Goal: Navigation & Orientation: Find specific page/section

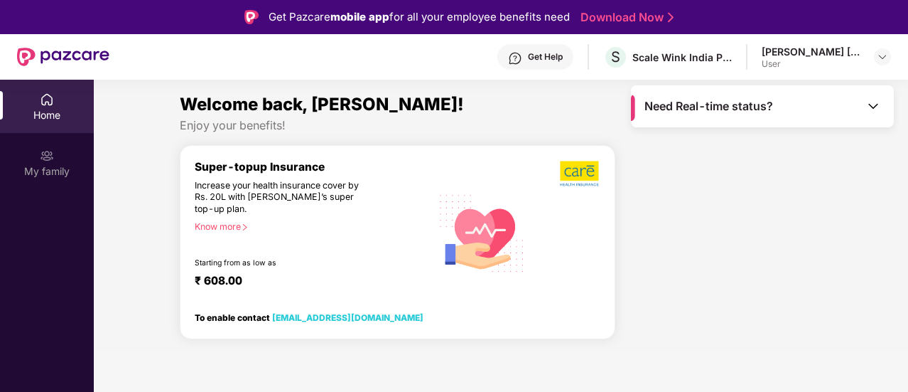
click at [52, 112] on div "Home" at bounding box center [47, 115] width 94 height 14
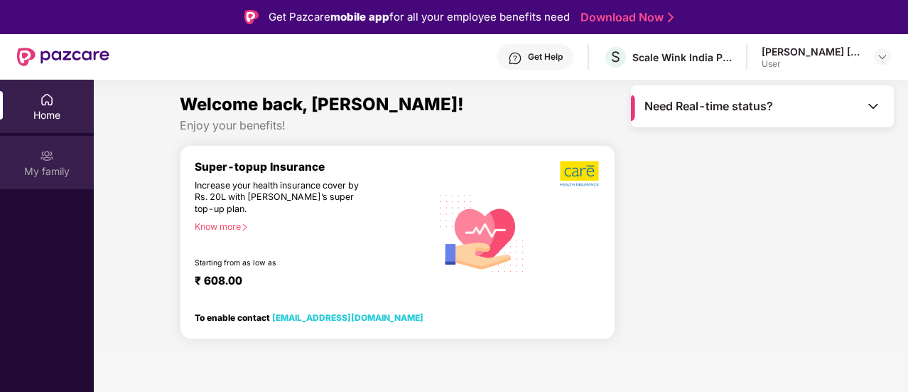
click at [40, 161] on img at bounding box center [47, 156] width 14 height 14
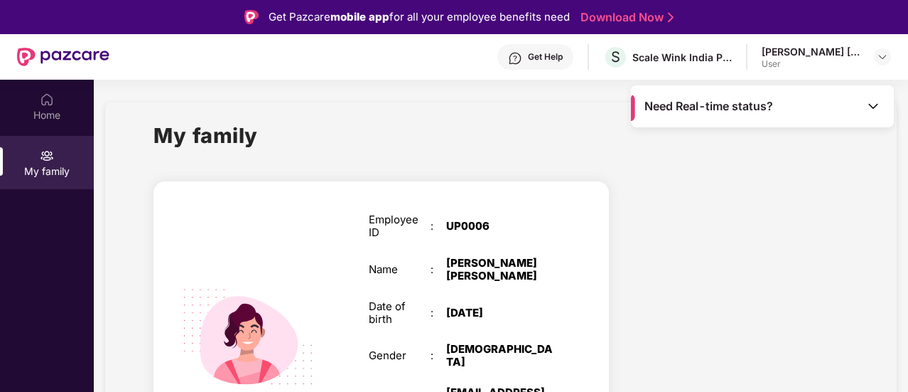
click at [711, 109] on span "Need Real-time status?" at bounding box center [709, 106] width 129 height 15
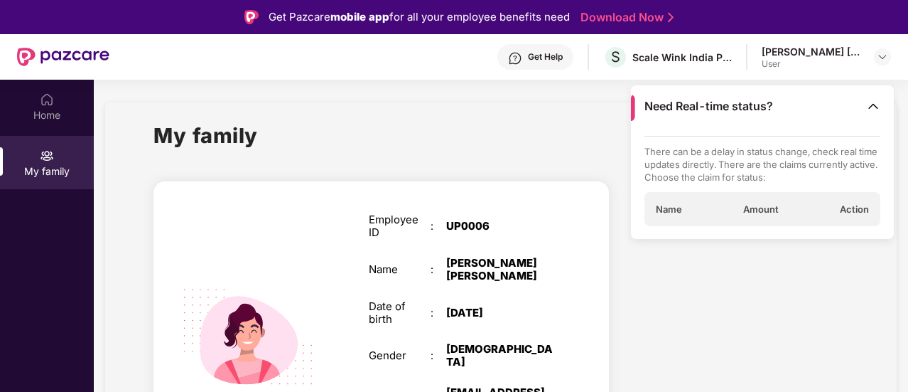
click at [341, 142] on div "My family" at bounding box center [500, 143] width 694 height 49
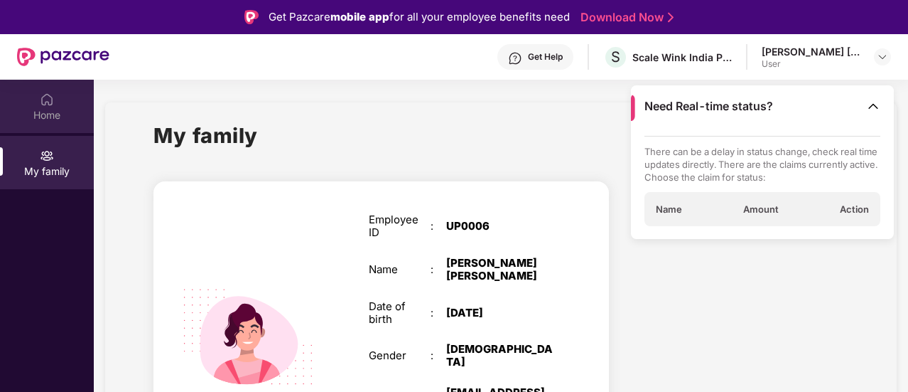
click at [29, 117] on div "Home" at bounding box center [47, 115] width 94 height 14
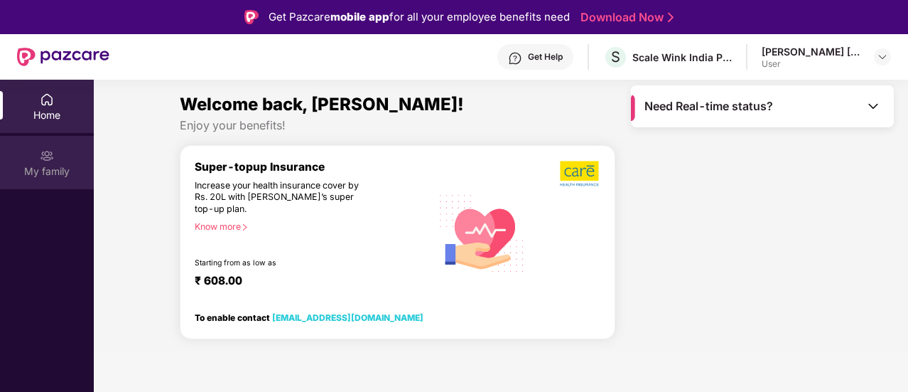
click at [53, 164] on div "My family" at bounding box center [47, 171] width 94 height 14
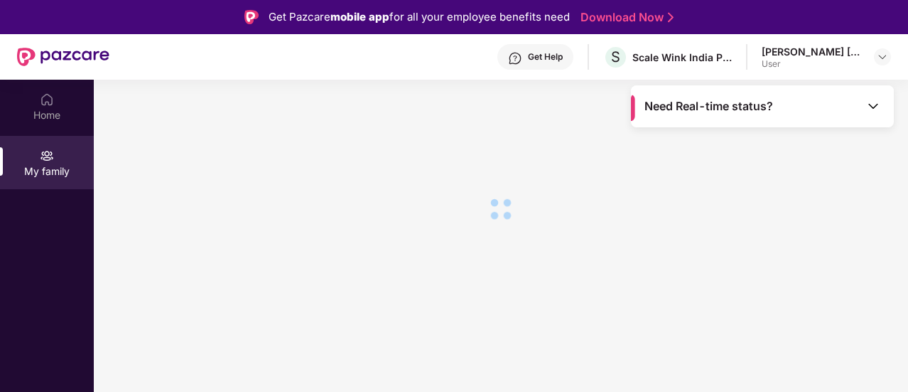
click at [51, 55] on img at bounding box center [63, 57] width 92 height 18
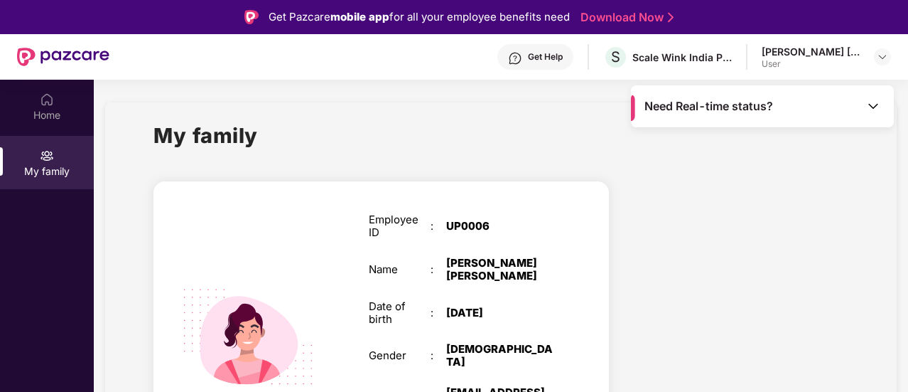
click at [872, 60] on div "[PERSON_NAME] [PERSON_NAME] User" at bounding box center [826, 57] width 129 height 25
click at [878, 58] on img at bounding box center [882, 56] width 11 height 11
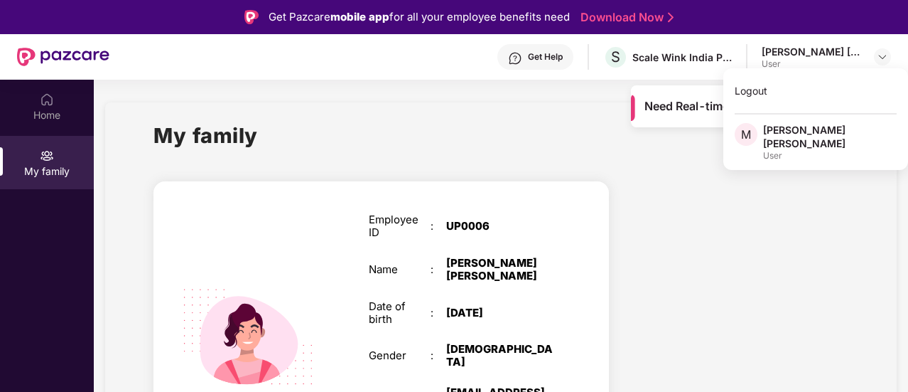
click at [795, 150] on div "User" at bounding box center [830, 155] width 134 height 11
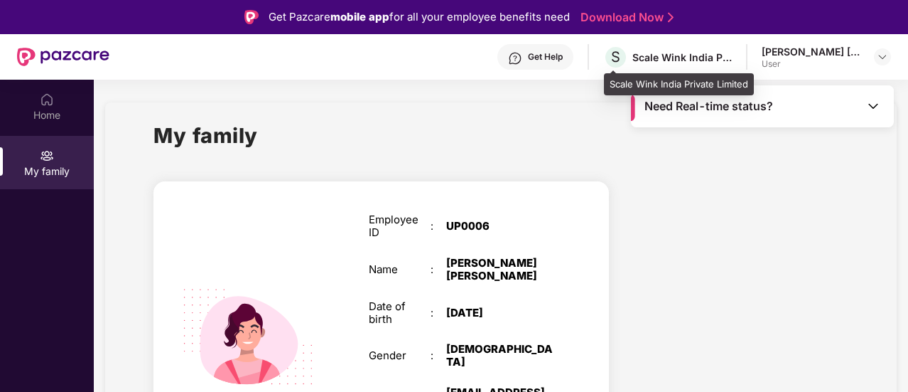
click at [695, 59] on div "Scale Wink India Private Limited" at bounding box center [681, 57] width 99 height 14
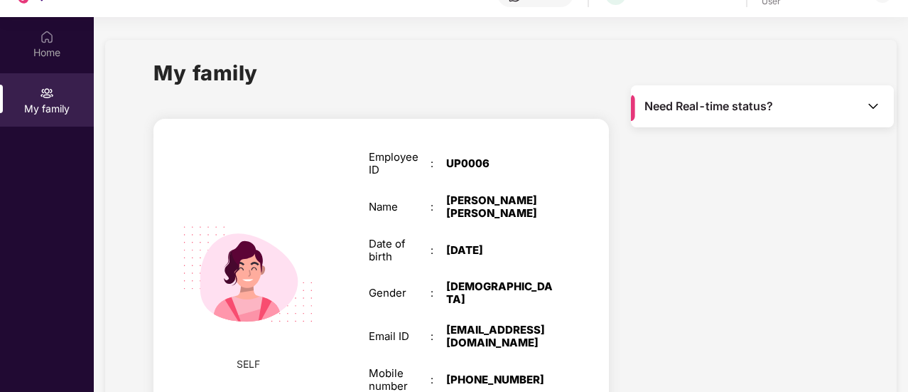
scroll to position [80, 0]
